Goal: Check status

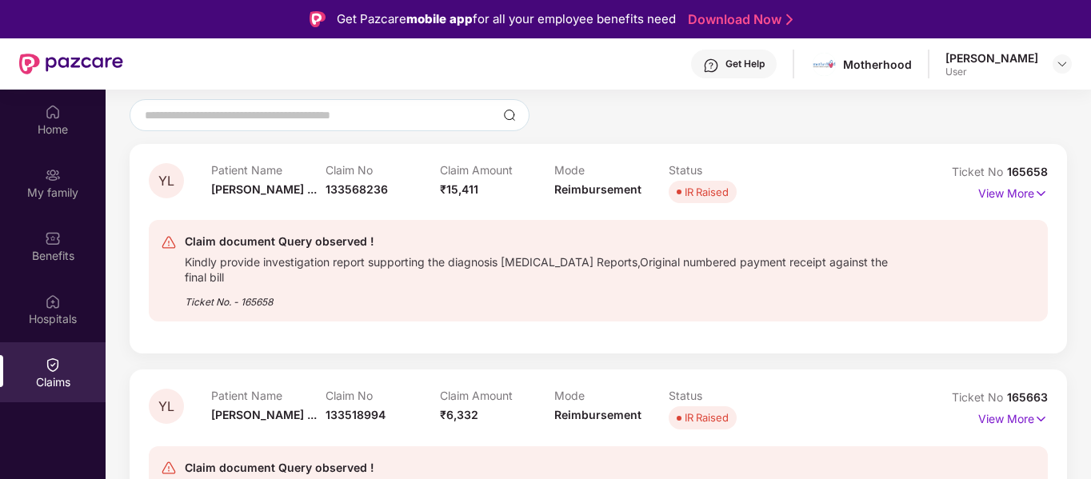
scroll to position [140, 0]
click at [1012, 190] on p "View More" at bounding box center [1014, 193] width 70 height 22
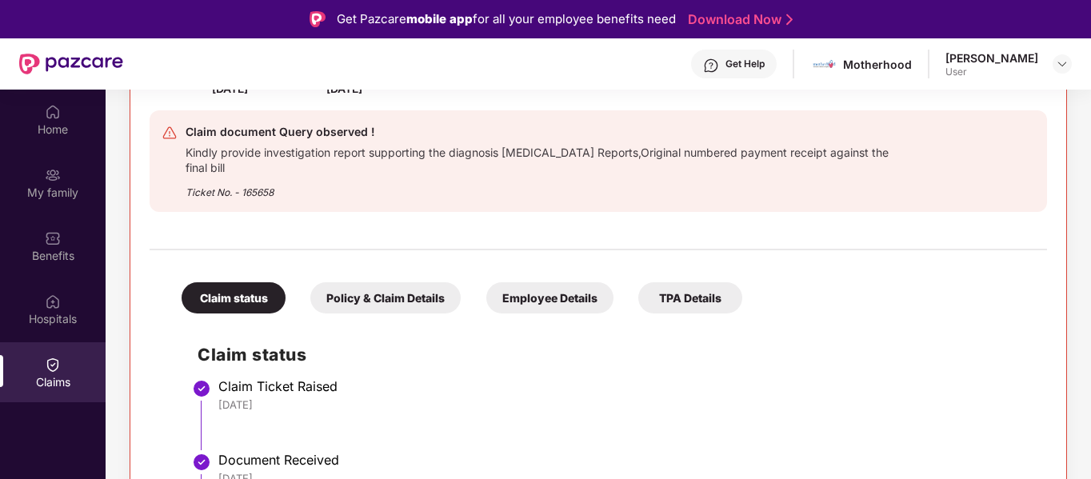
scroll to position [0, 0]
